Goal: Information Seeking & Learning: Learn about a topic

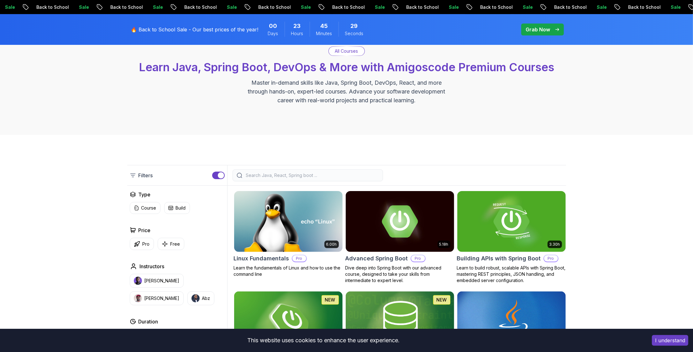
scroll to position [42, 0]
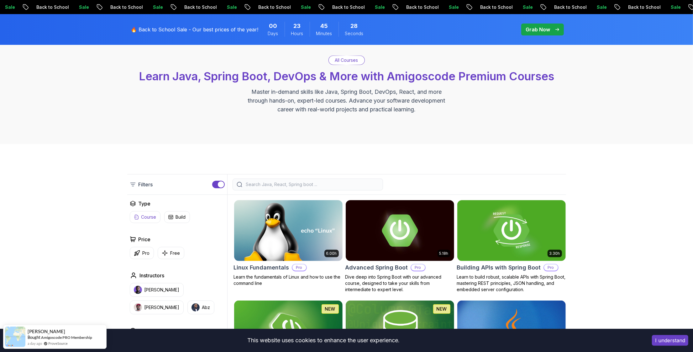
click at [151, 216] on p "Course" at bounding box center [148, 217] width 15 height 6
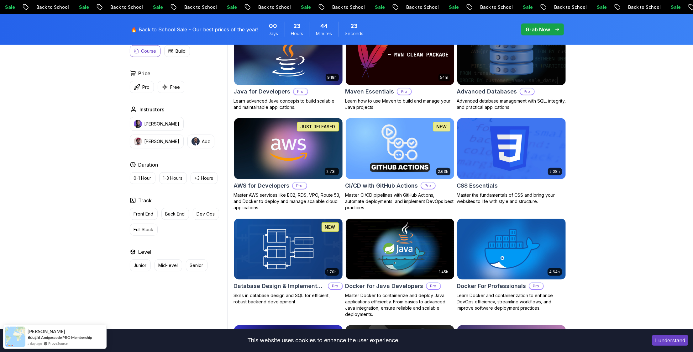
scroll to position [433, 0]
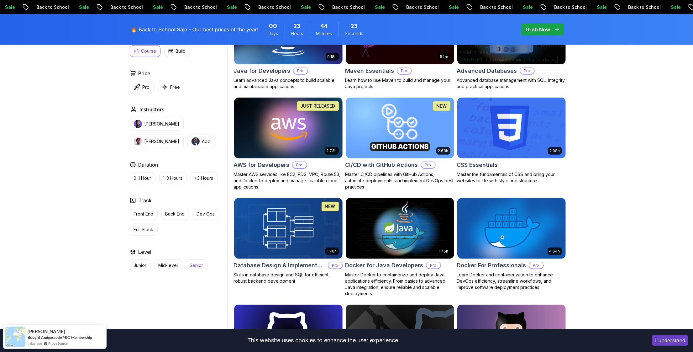
click at [189, 266] on button "Senior" at bounding box center [197, 265] width 22 height 12
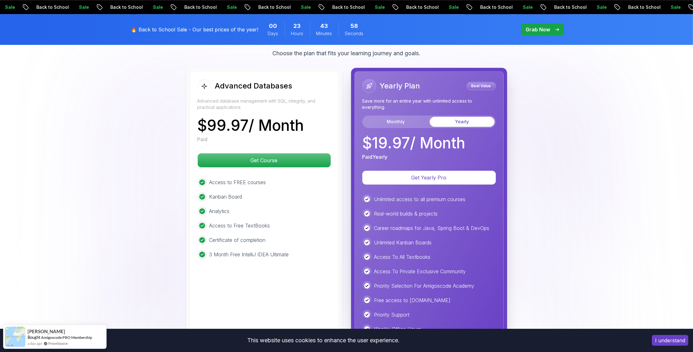
scroll to position [1735, 0]
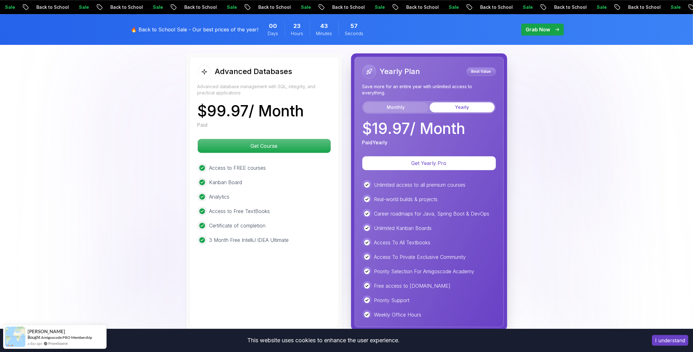
click at [406, 103] on button "Monthly" at bounding box center [396, 107] width 65 height 10
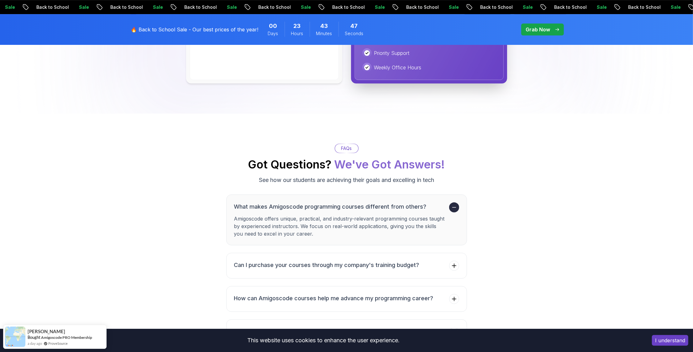
scroll to position [2037, 0]
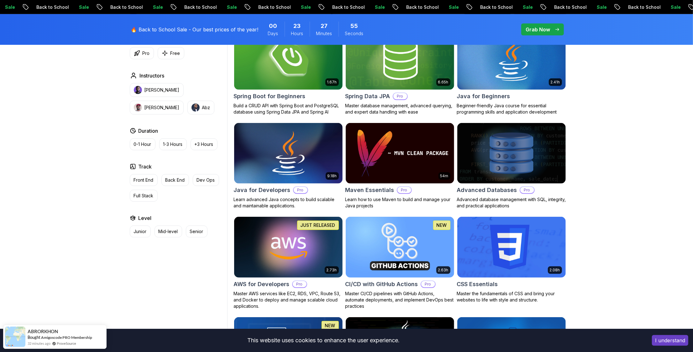
scroll to position [315, 0]
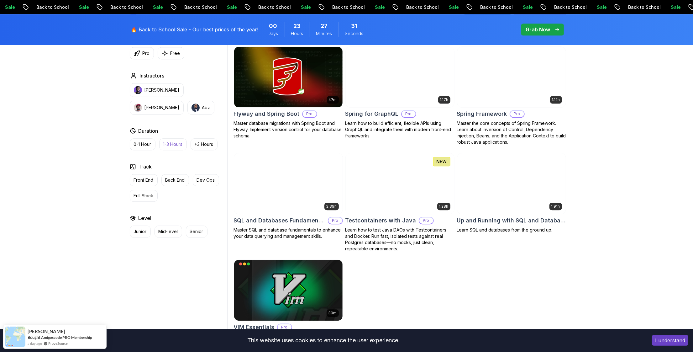
scroll to position [1599, 0]
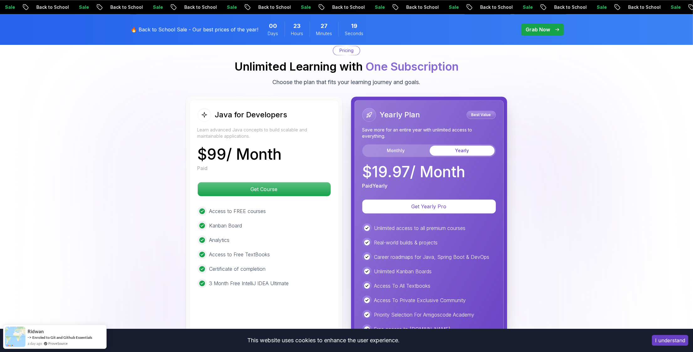
scroll to position [1505, 0]
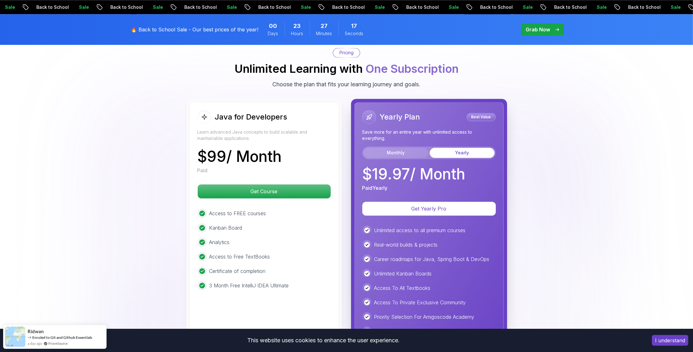
click at [420, 148] on button "Monthly" at bounding box center [396, 153] width 65 height 10
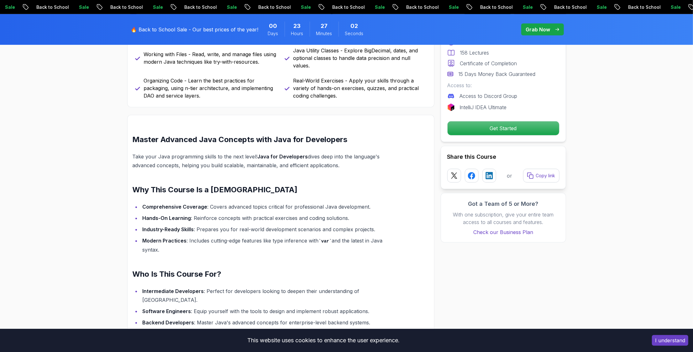
scroll to position [376, 0]
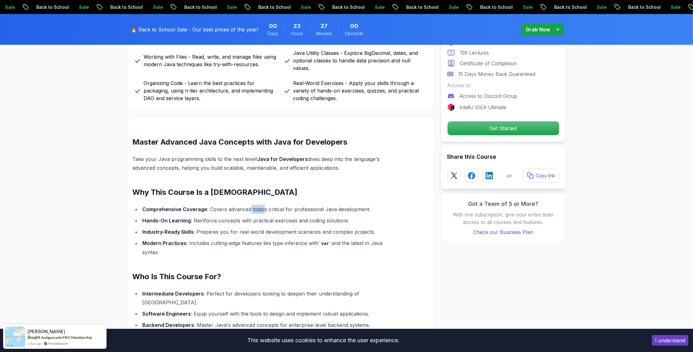
drag, startPoint x: 251, startPoint y: 208, endPoint x: 264, endPoint y: 209, distance: 13.8
click at [264, 209] on li "Comprehensive Coverage : Covers advanced topics critical for professional Java …" at bounding box center [270, 209] width 259 height 9
click at [247, 219] on li "Hands-On Learning : Reinforce concepts with practical exercises and coding solu…" at bounding box center [270, 220] width 259 height 9
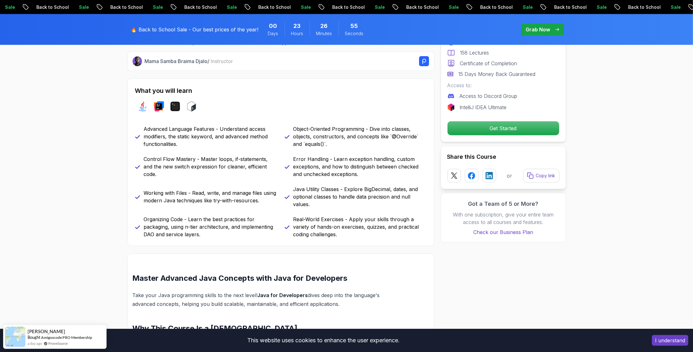
scroll to position [240, 0]
drag, startPoint x: 213, startPoint y: 170, endPoint x: 263, endPoint y: 170, distance: 50.5
click at [263, 170] on p "Control Flow Mastery - Master loops, if-statements, and the new switch expressi…" at bounding box center [210, 167] width 133 height 23
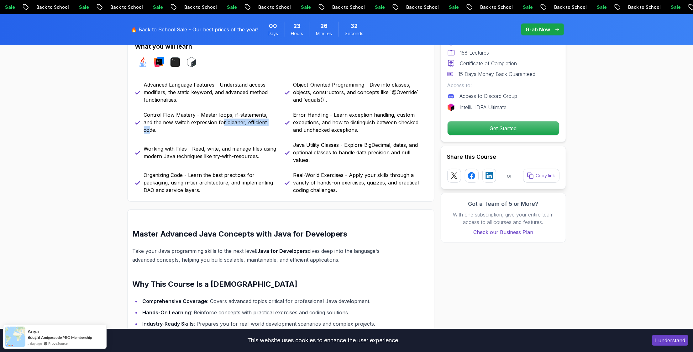
scroll to position [287, 0]
